Goal: Task Accomplishment & Management: Complete application form

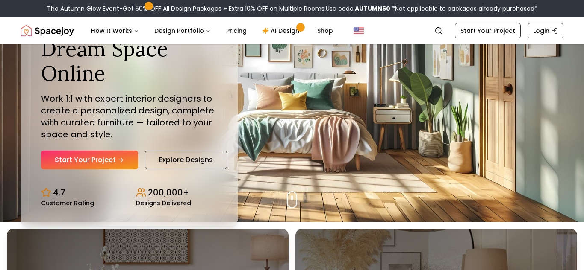
scroll to position [49, 0]
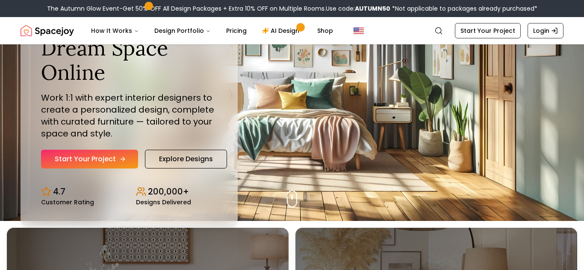
click at [103, 158] on link "Start Your Project" at bounding box center [89, 159] width 97 height 19
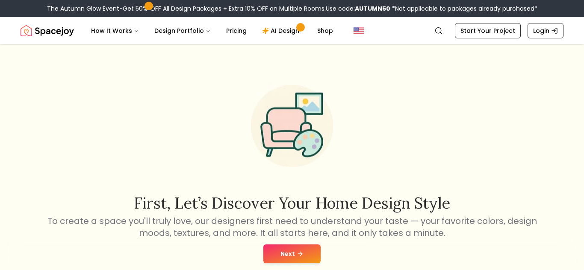
click at [300, 253] on icon at bounding box center [300, 254] width 7 height 7
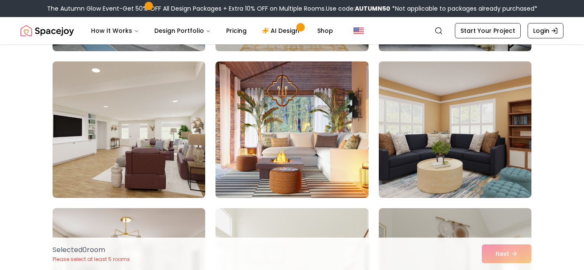
scroll to position [203, 0]
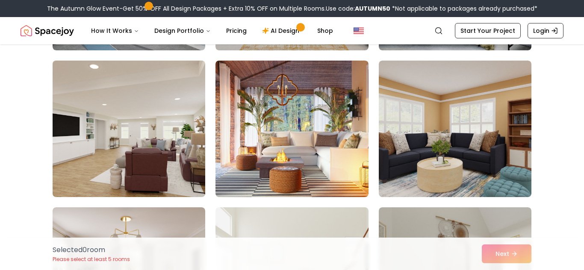
click at [107, 177] on img at bounding box center [129, 129] width 160 height 144
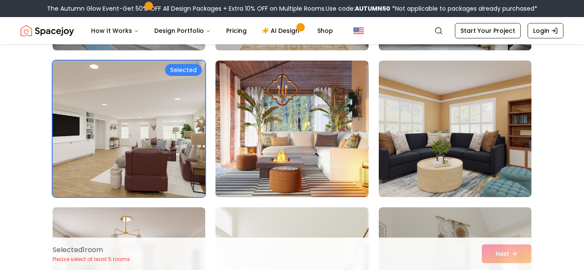
click at [180, 70] on div "Selected" at bounding box center [183, 70] width 37 height 12
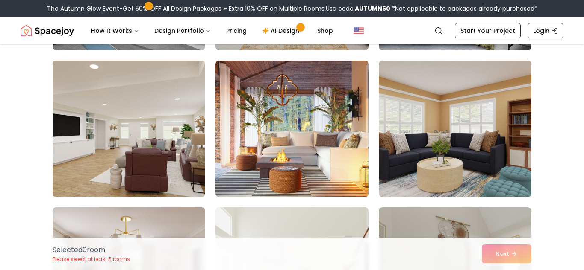
click at [522, 257] on div "Selected 0 room Please select at least 5 rooms Next" at bounding box center [292, 254] width 492 height 32
click at [130, 186] on img at bounding box center [129, 129] width 160 height 144
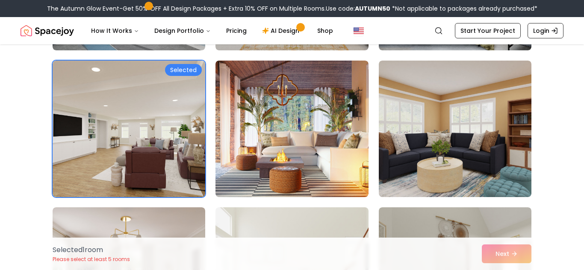
click at [489, 253] on div "Selected 1 room Please select at least 5 rooms Next" at bounding box center [292, 254] width 492 height 32
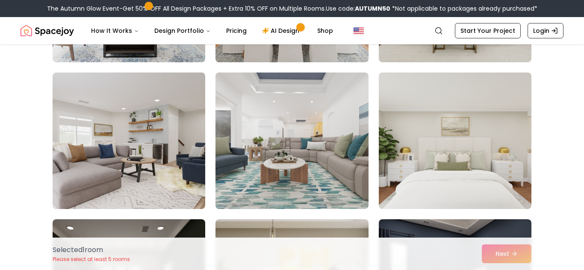
scroll to position [924, 0]
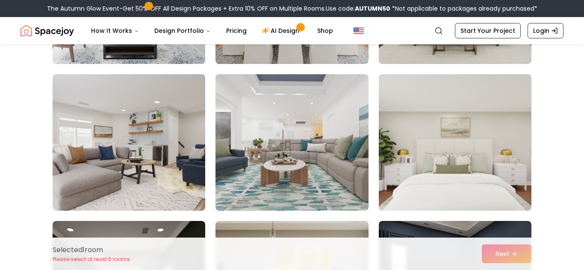
click at [415, 148] on img at bounding box center [455, 143] width 160 height 144
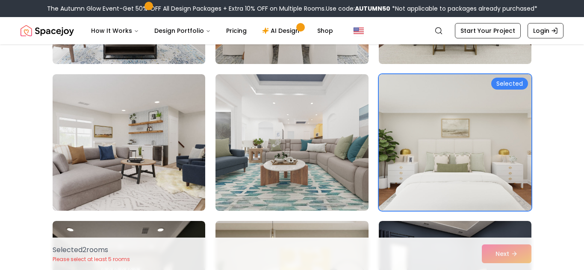
click at [508, 254] on div "Selected 2 room s Please select at least 5 rooms Next" at bounding box center [292, 254] width 492 height 32
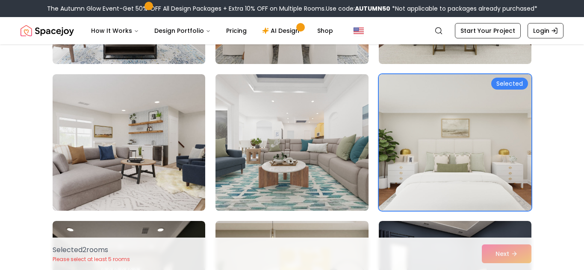
click at [260, 119] on img at bounding box center [291, 143] width 160 height 144
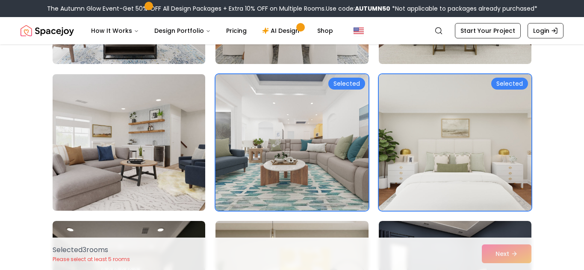
click at [128, 94] on img at bounding box center [129, 143] width 160 height 144
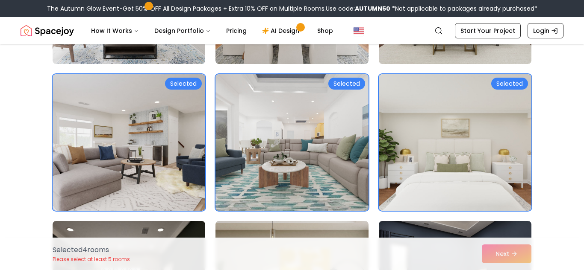
click at [265, 120] on img at bounding box center [291, 143] width 160 height 144
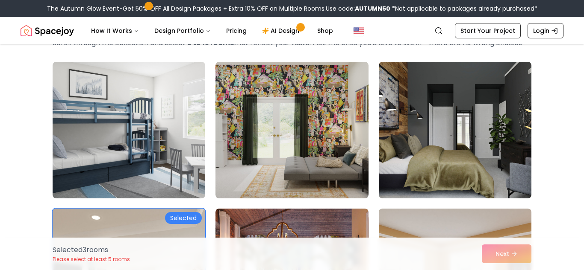
scroll to position [53, 0]
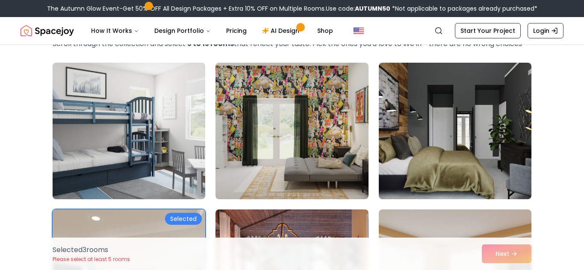
click at [159, 110] on img at bounding box center [129, 131] width 160 height 144
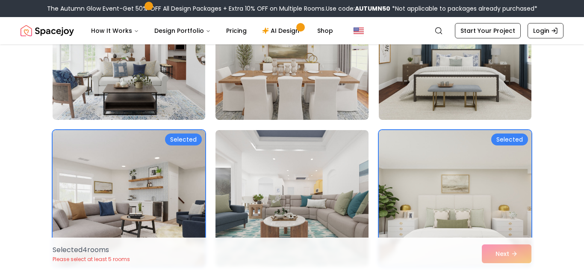
scroll to position [773, 0]
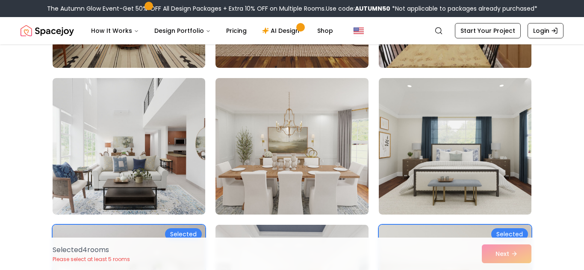
click at [322, 145] on img at bounding box center [291, 146] width 153 height 137
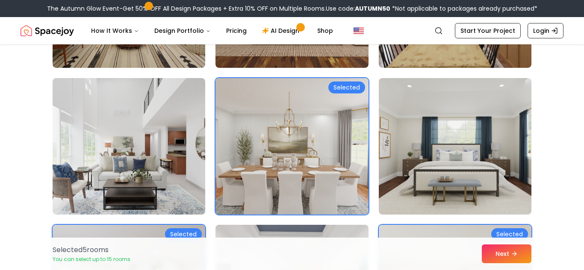
click at [322, 145] on img at bounding box center [291, 146] width 153 height 137
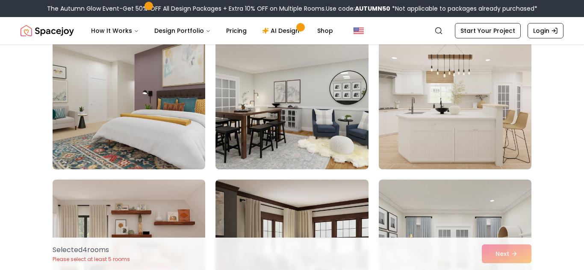
scroll to position [1405, 0]
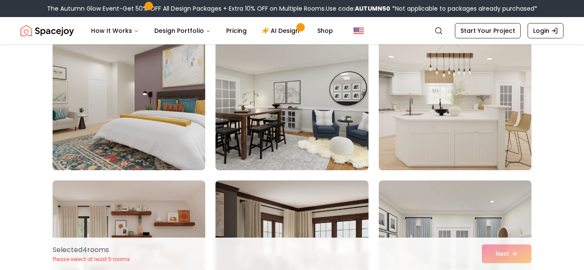
click at [431, 126] on img at bounding box center [455, 102] width 160 height 144
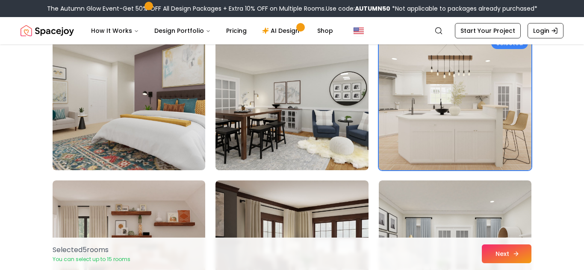
click at [493, 256] on button "Next" at bounding box center [507, 254] width 50 height 19
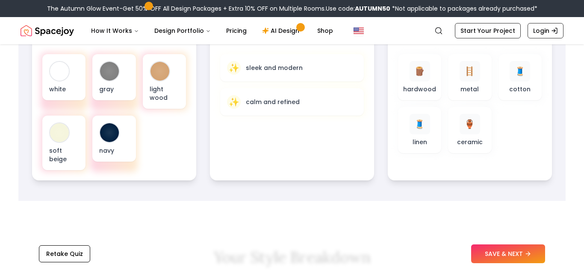
scroll to position [333, 0]
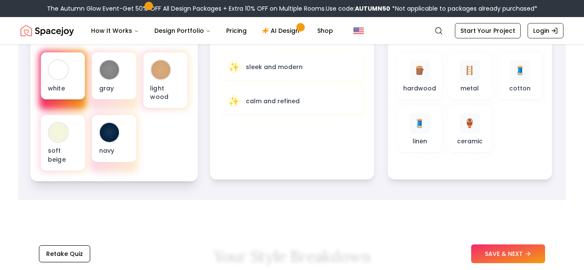
click at [63, 80] on div "white" at bounding box center [63, 76] width 44 height 47
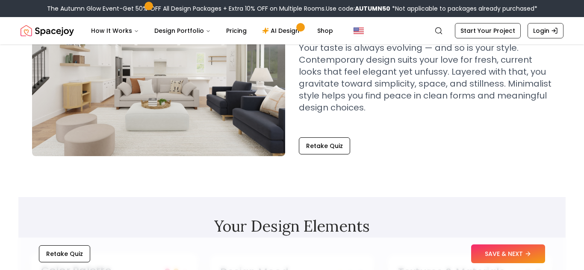
scroll to position [71, 0]
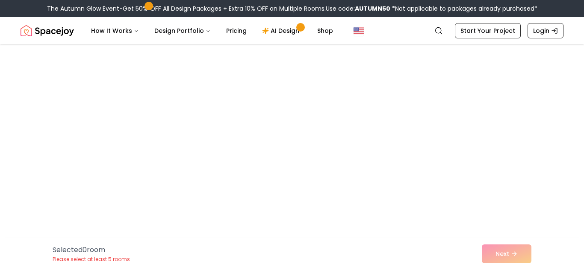
scroll to position [1112, 0]
